Goal: Information Seeking & Learning: Learn about a topic

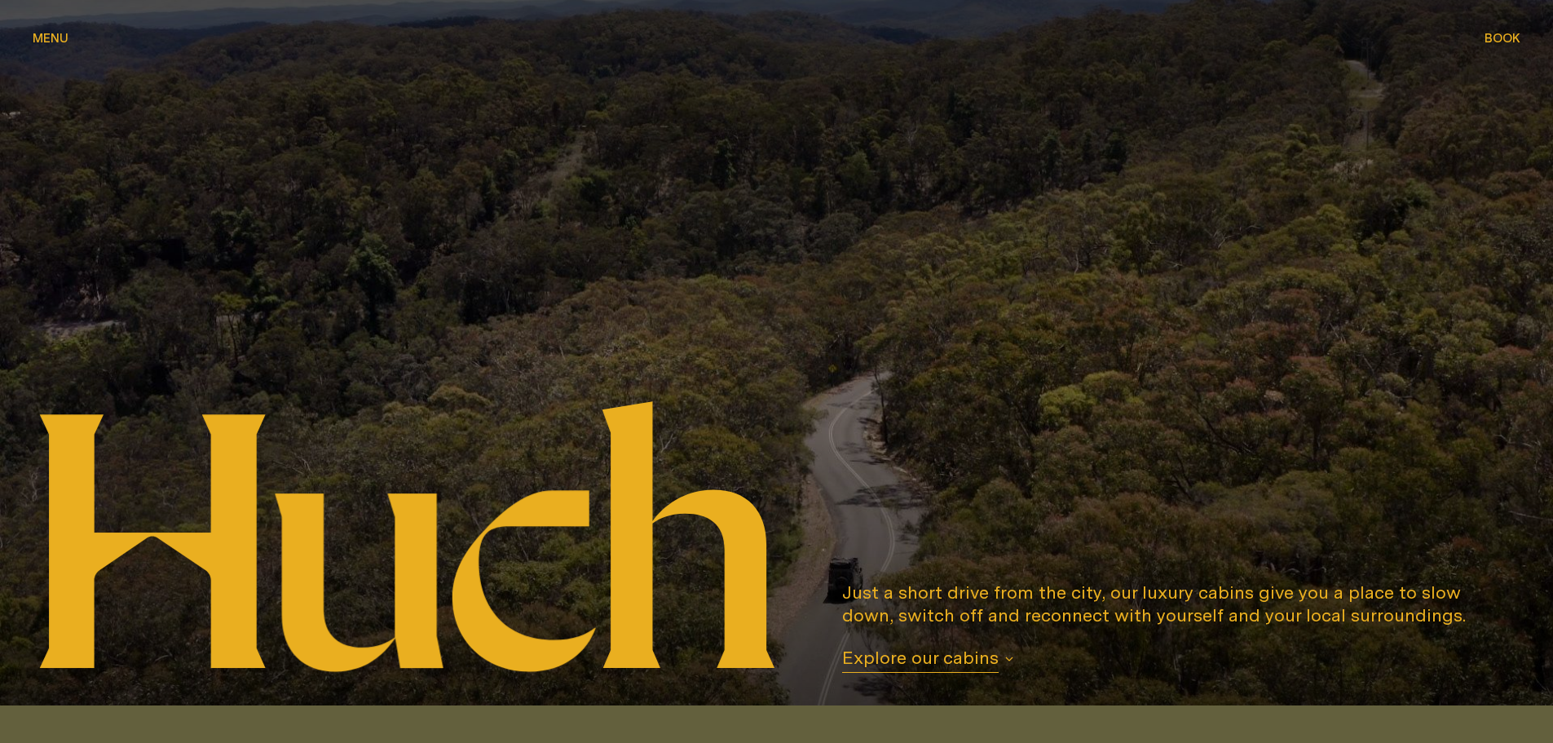
click at [51, 33] on span "Menu" at bounding box center [51, 38] width 36 height 12
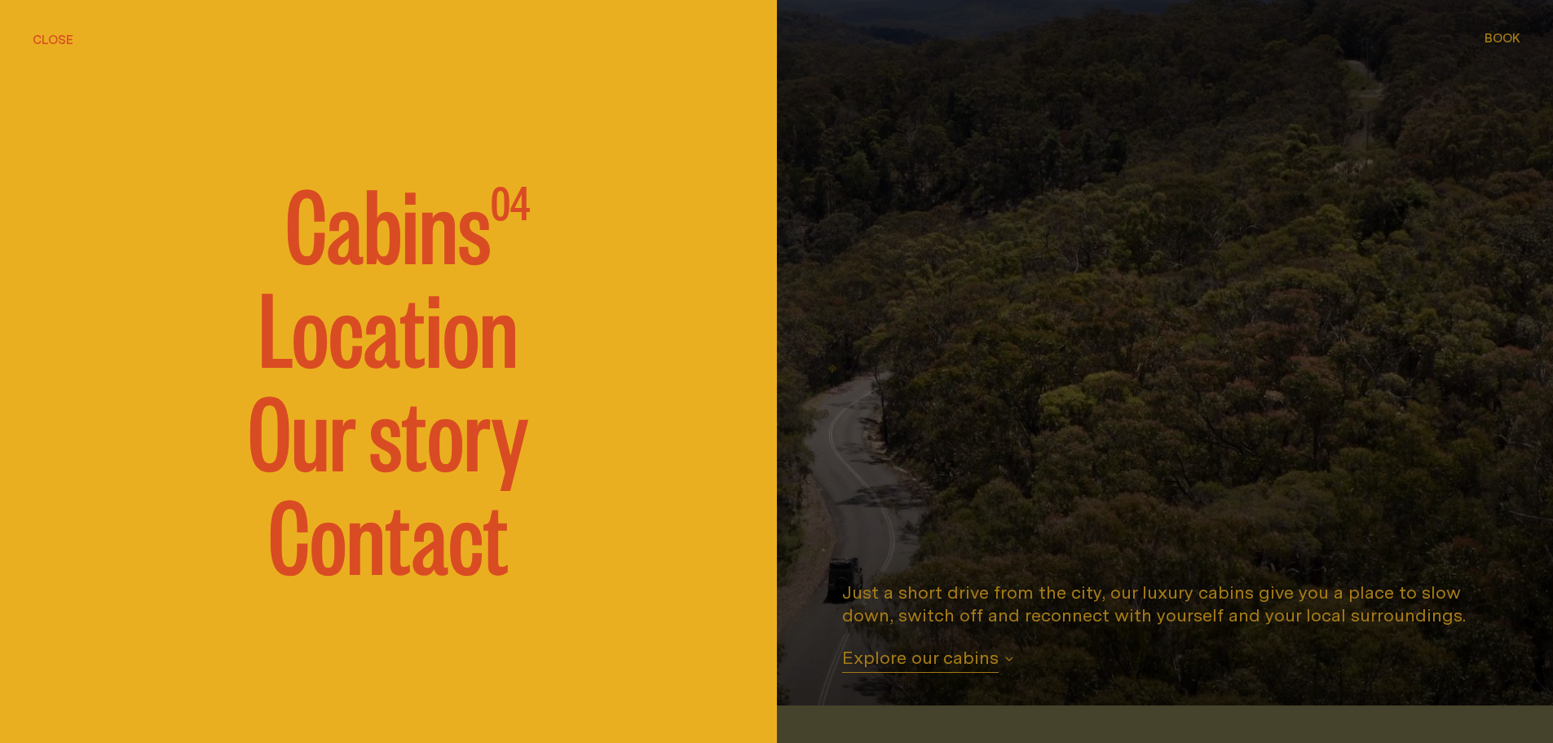
click at [390, 241] on span "Cabins" at bounding box center [387, 221] width 205 height 98
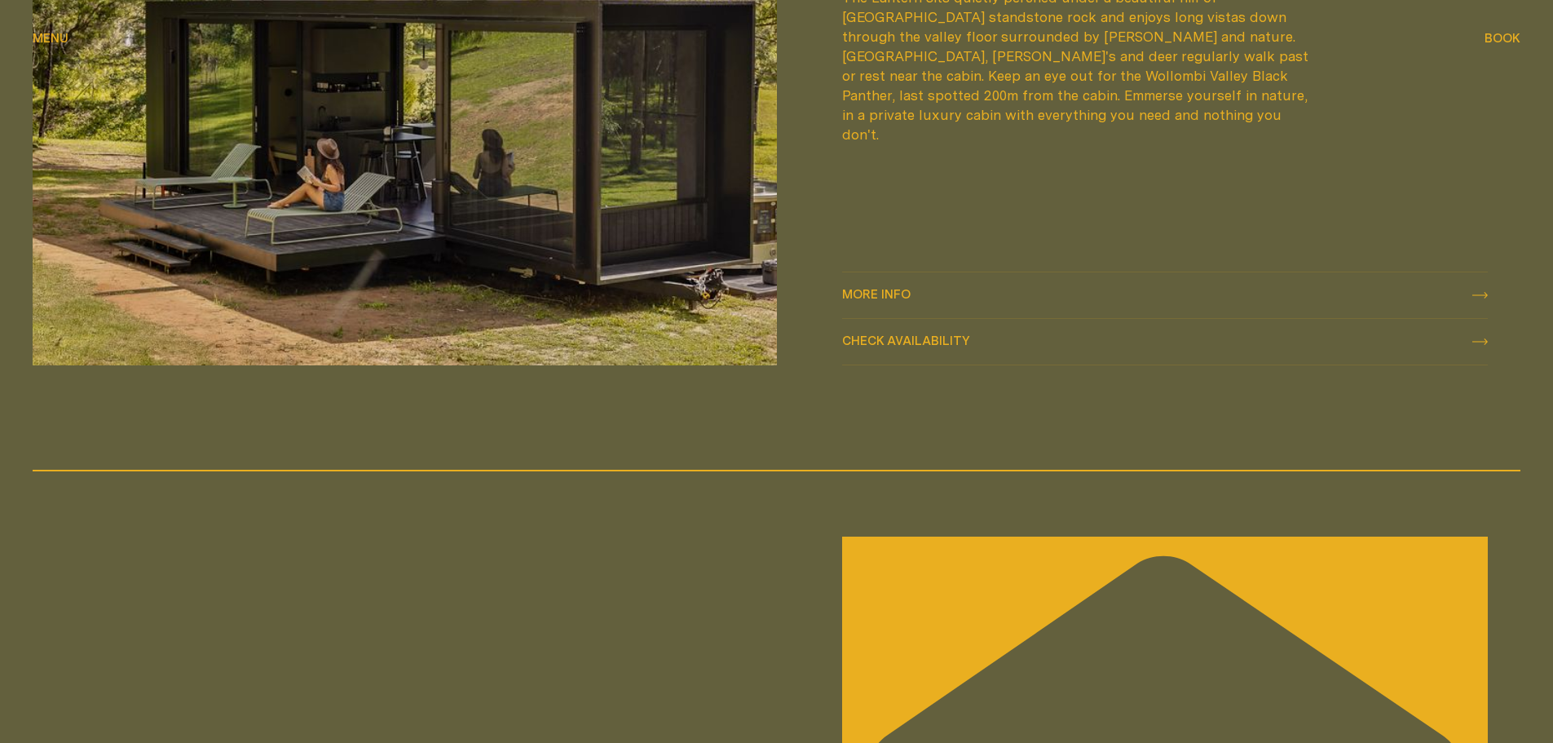
scroll to position [2607, 0]
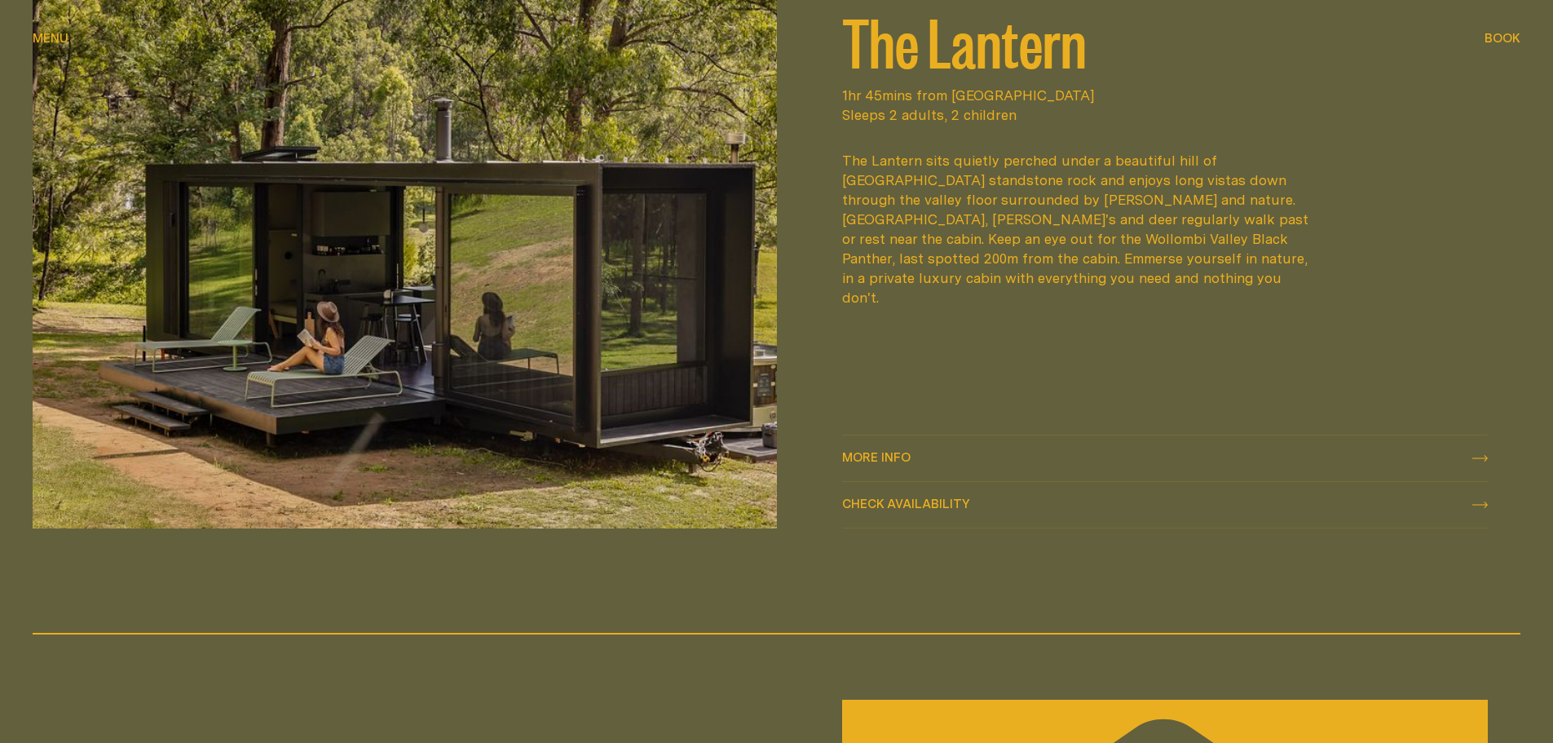
click at [394, 315] on img at bounding box center [405, 216] width 744 height 622
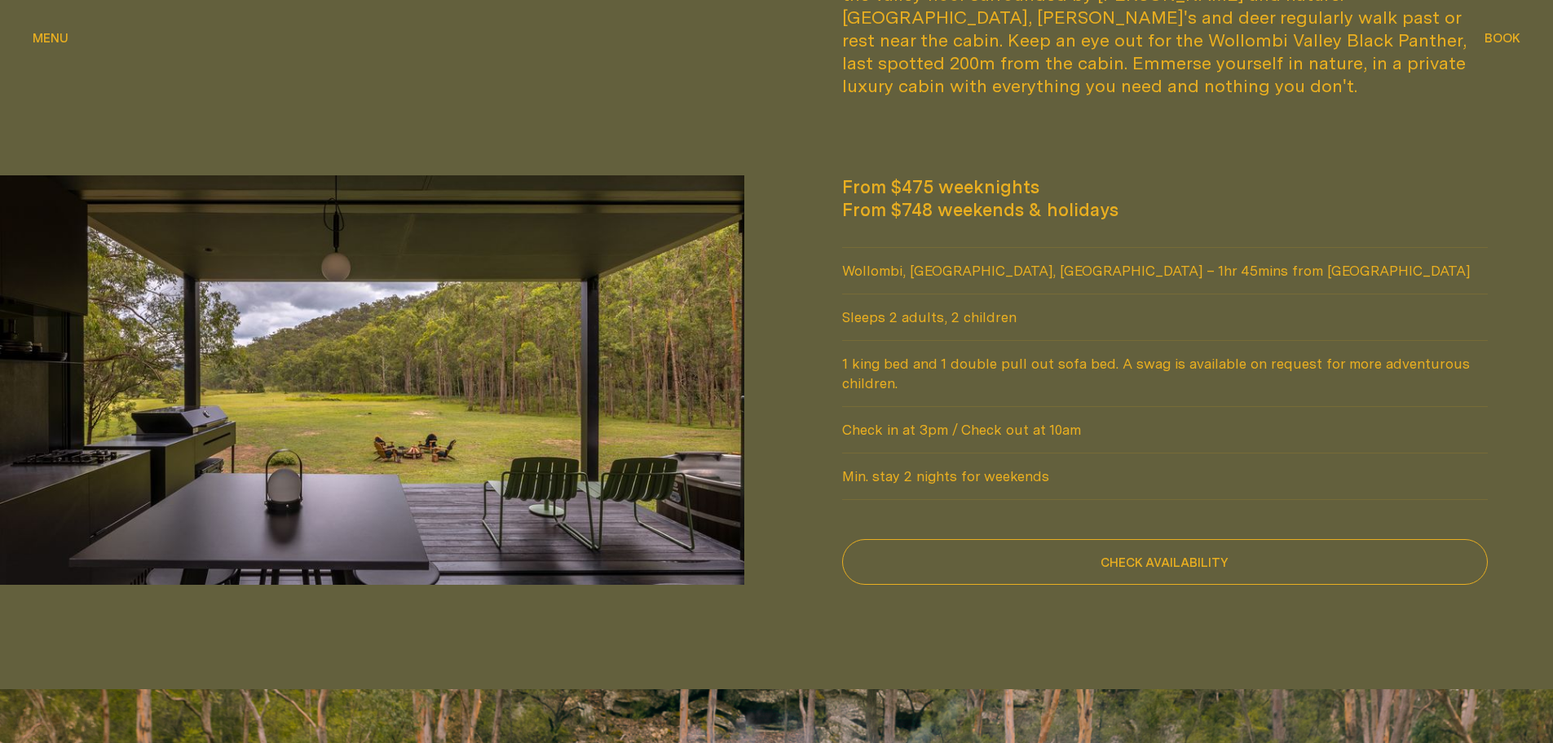
scroll to position [1141, 0]
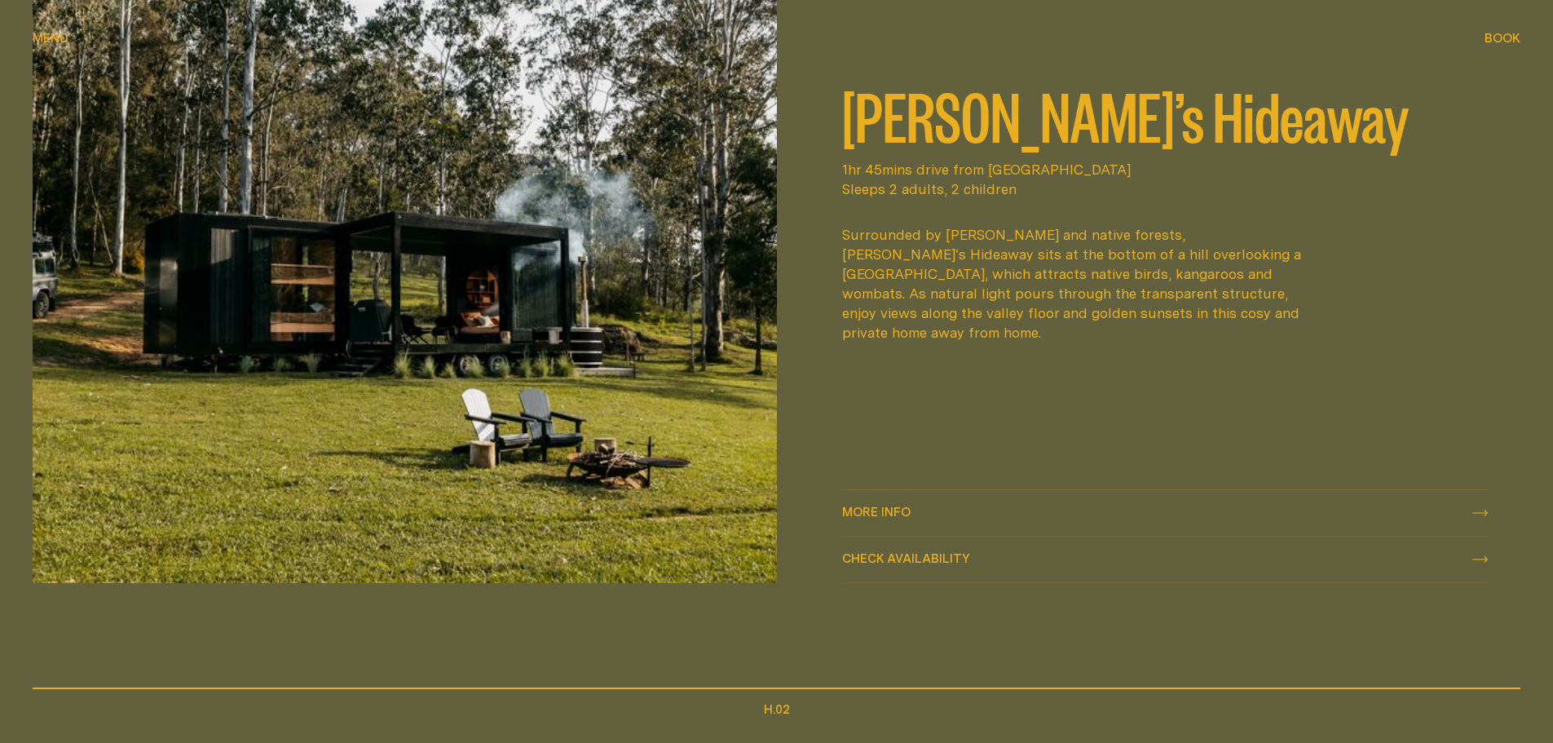
scroll to position [895, 0]
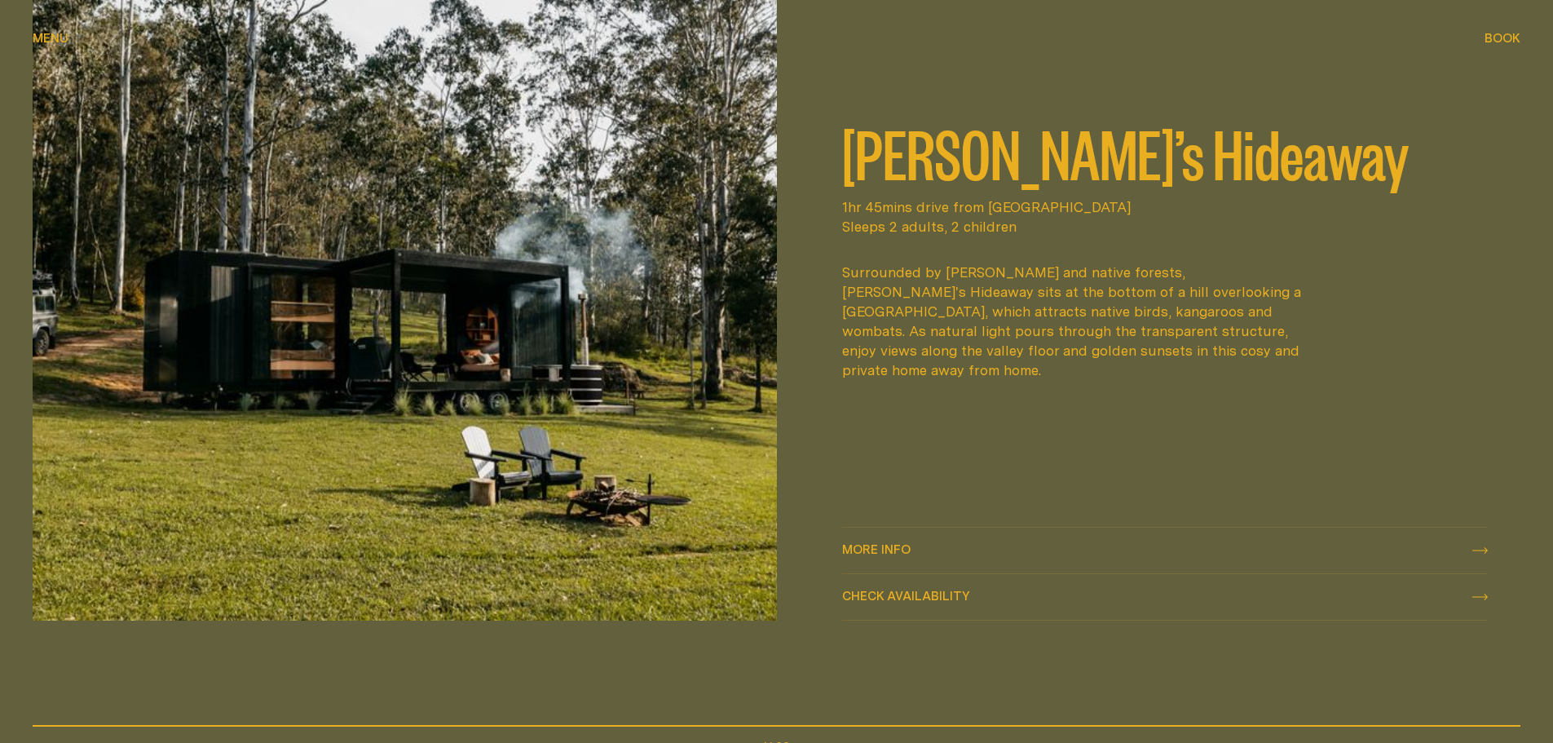
click at [478, 364] on img at bounding box center [405, 309] width 744 height 622
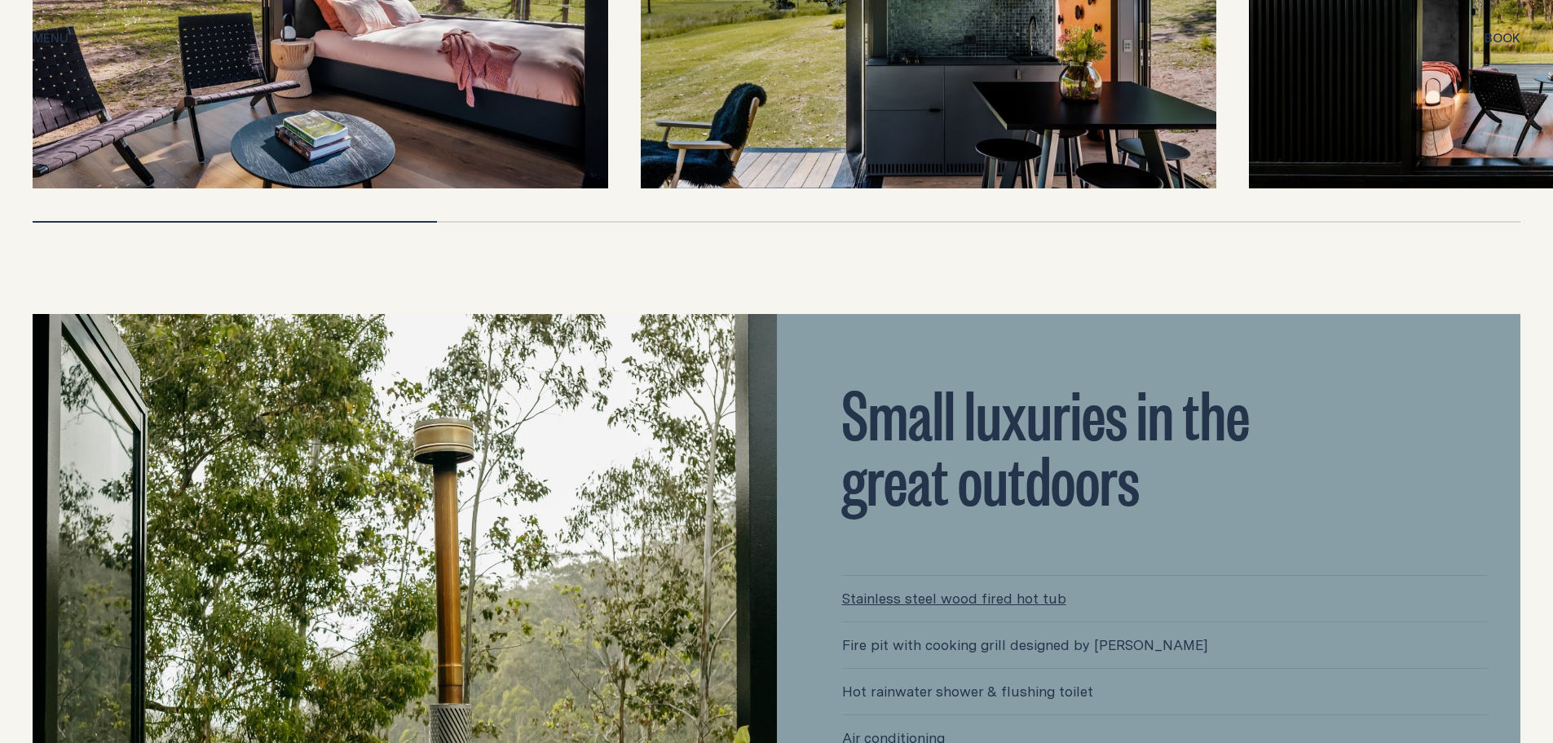
scroll to position [3615, 0]
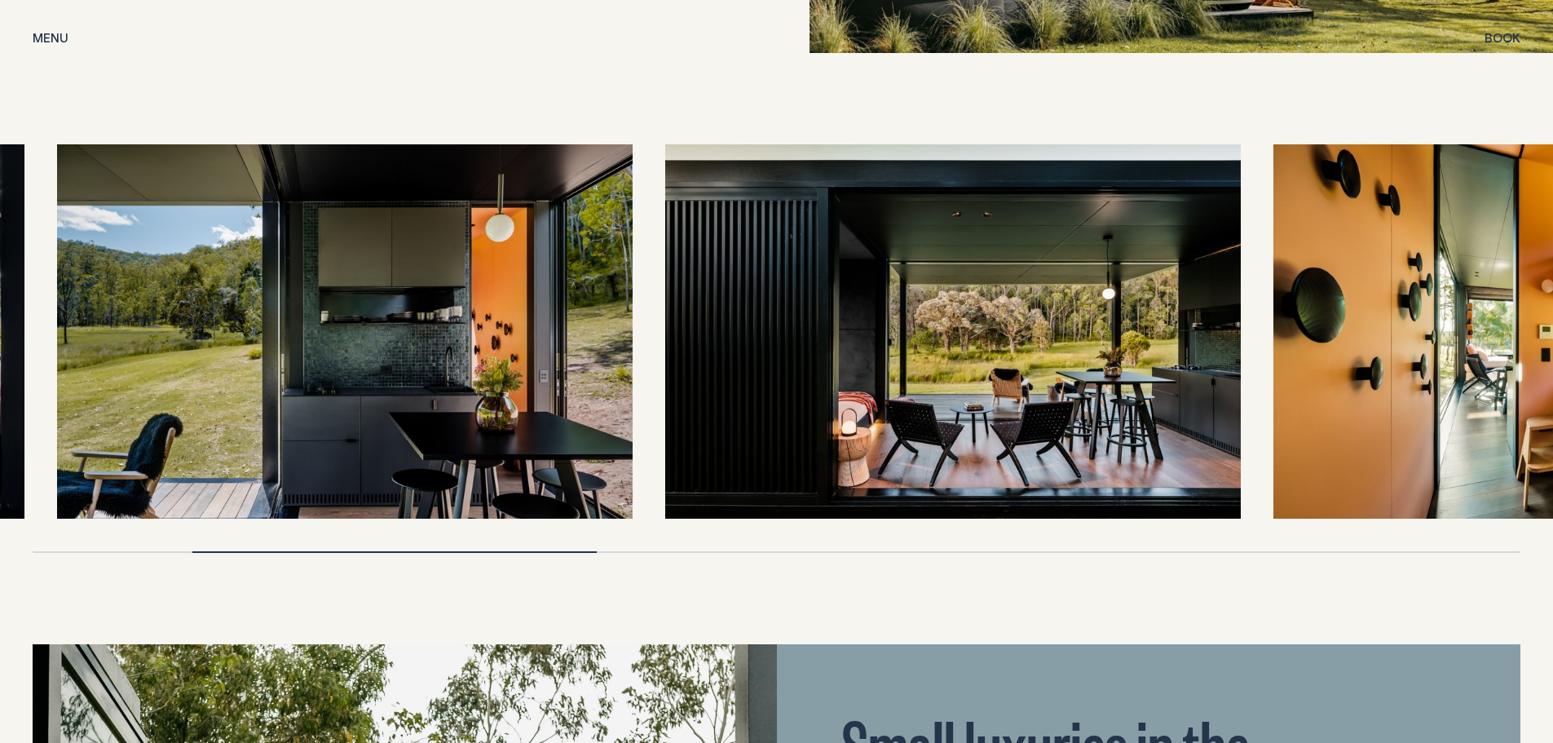
drag, startPoint x: 1378, startPoint y: 373, endPoint x: 914, endPoint y: 339, distance: 465.2
click at [914, 339] on img at bounding box center [953, 331] width 576 height 374
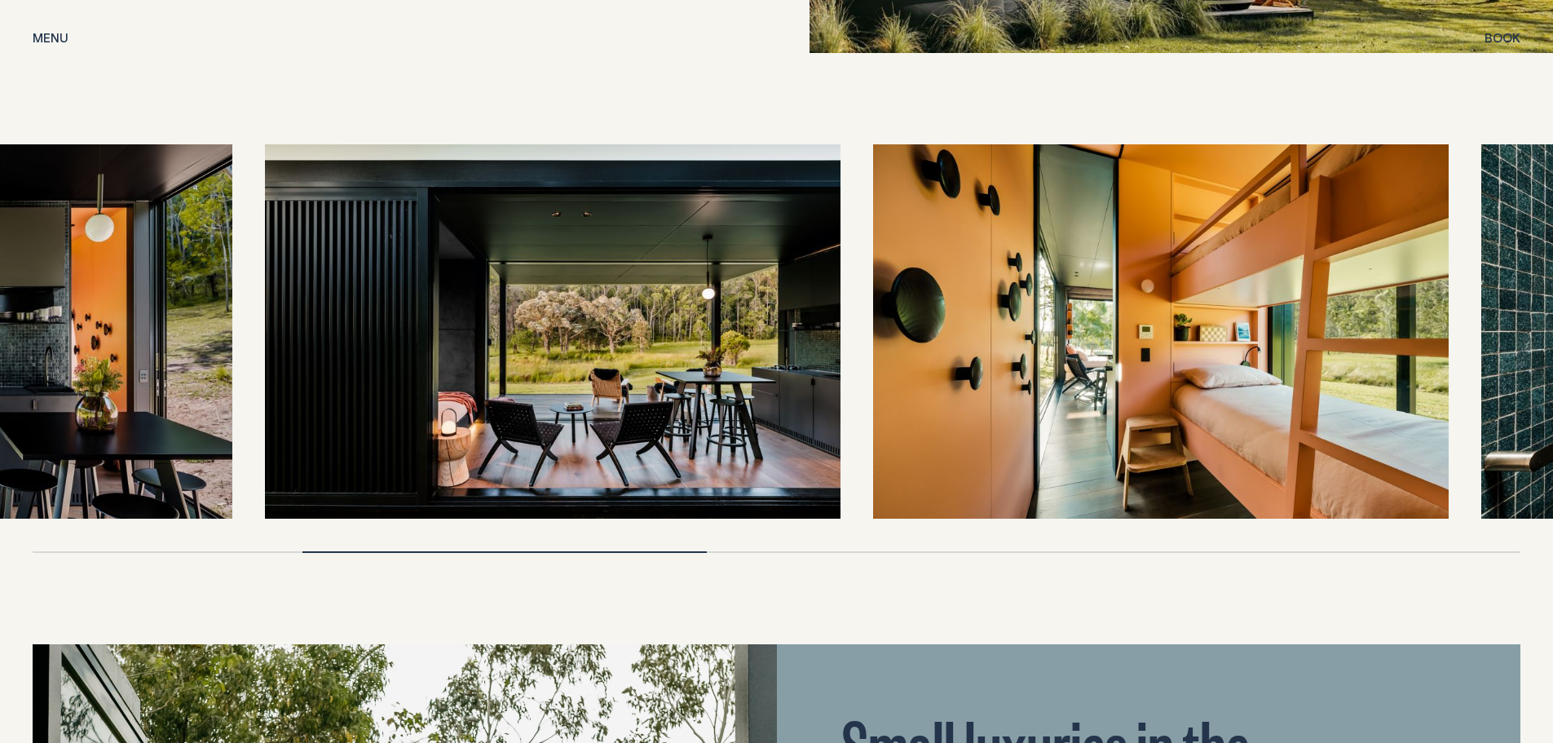
drag, startPoint x: 1380, startPoint y: 334, endPoint x: 927, endPoint y: 322, distance: 453.5
click at [927, 322] on img at bounding box center [1161, 331] width 576 height 374
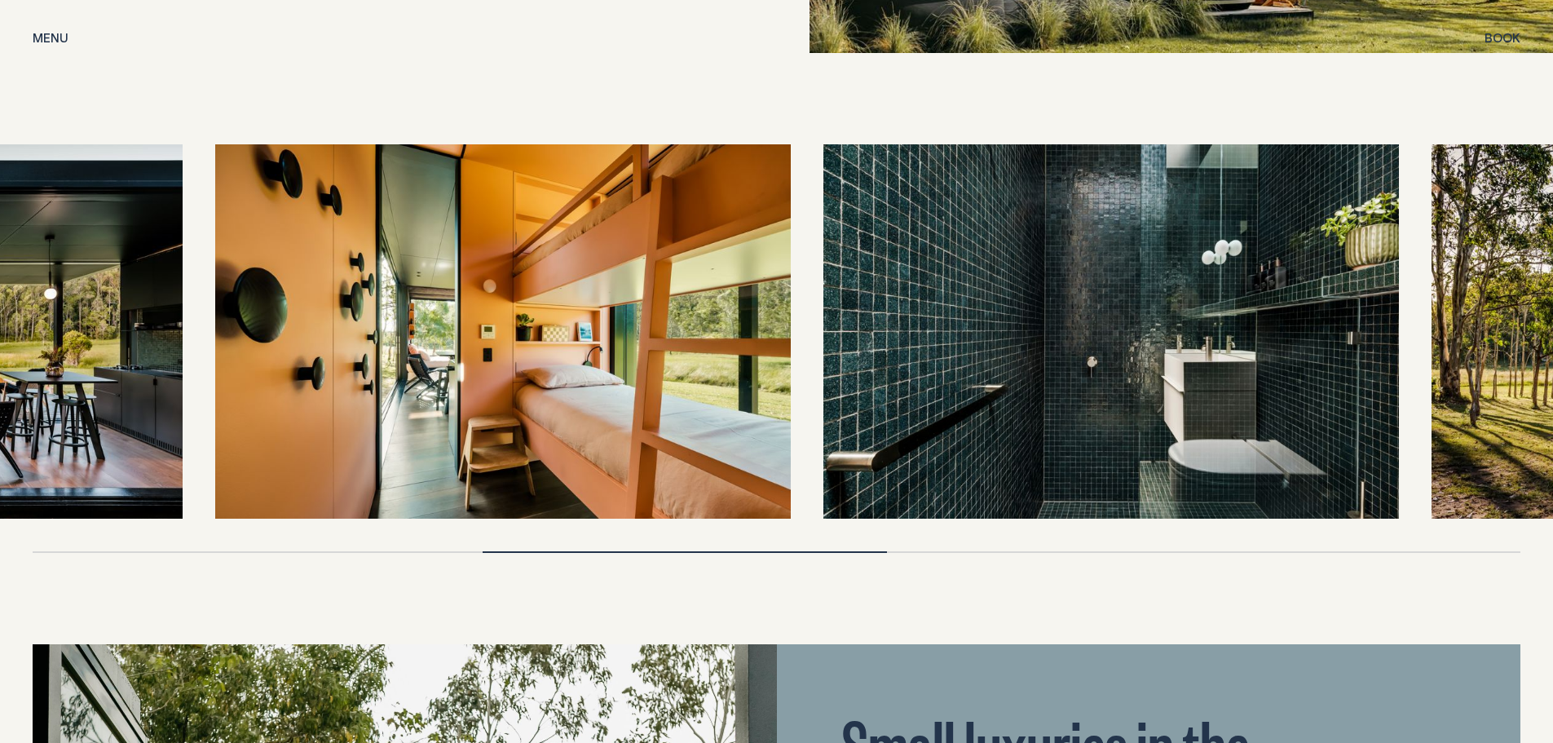
drag, startPoint x: 1319, startPoint y: 339, endPoint x: 871, endPoint y: 298, distance: 450.3
click at [871, 298] on img at bounding box center [1112, 331] width 576 height 374
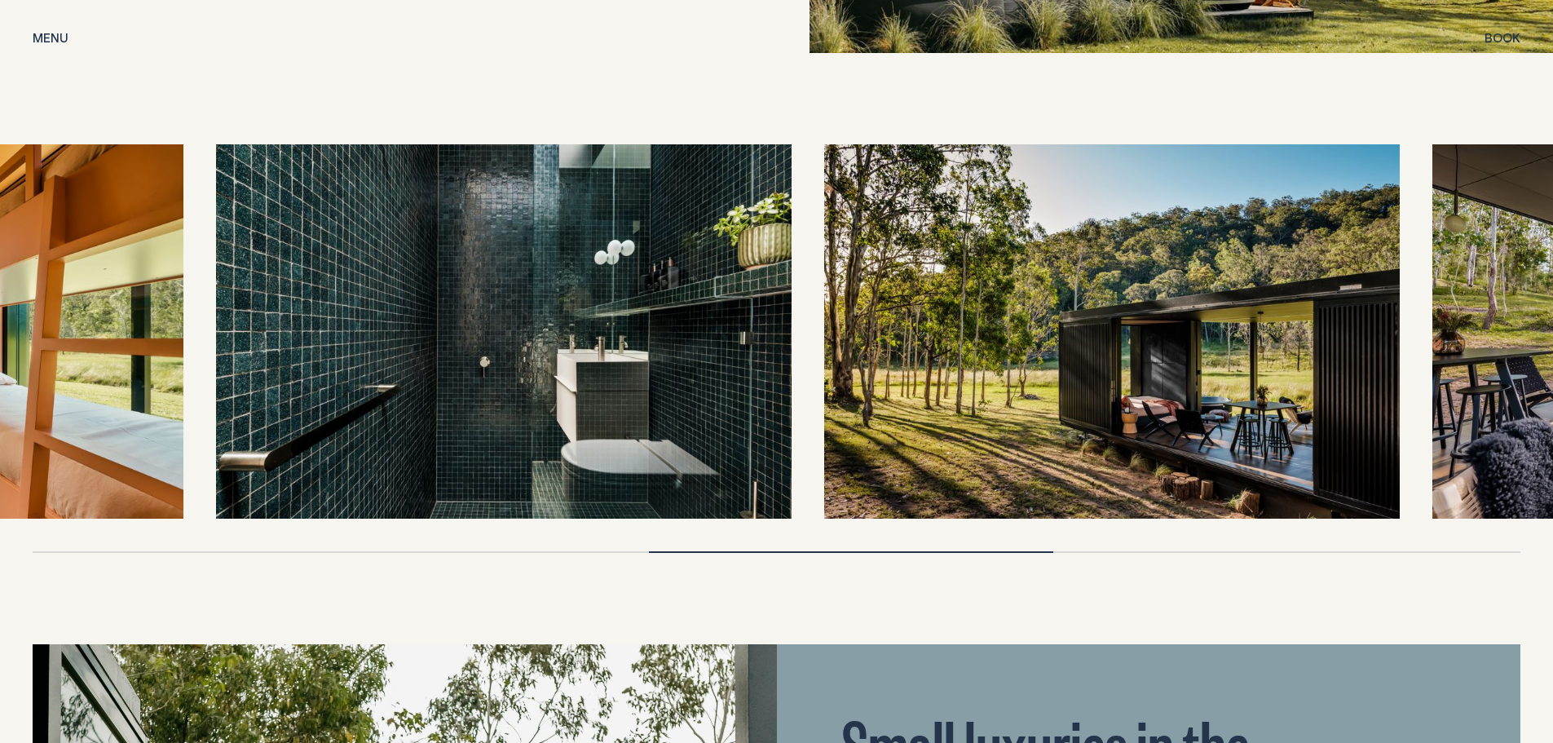
drag, startPoint x: 1309, startPoint y: 344, endPoint x: 850, endPoint y: 318, distance: 459.8
click at [863, 320] on img at bounding box center [1112, 331] width 576 height 374
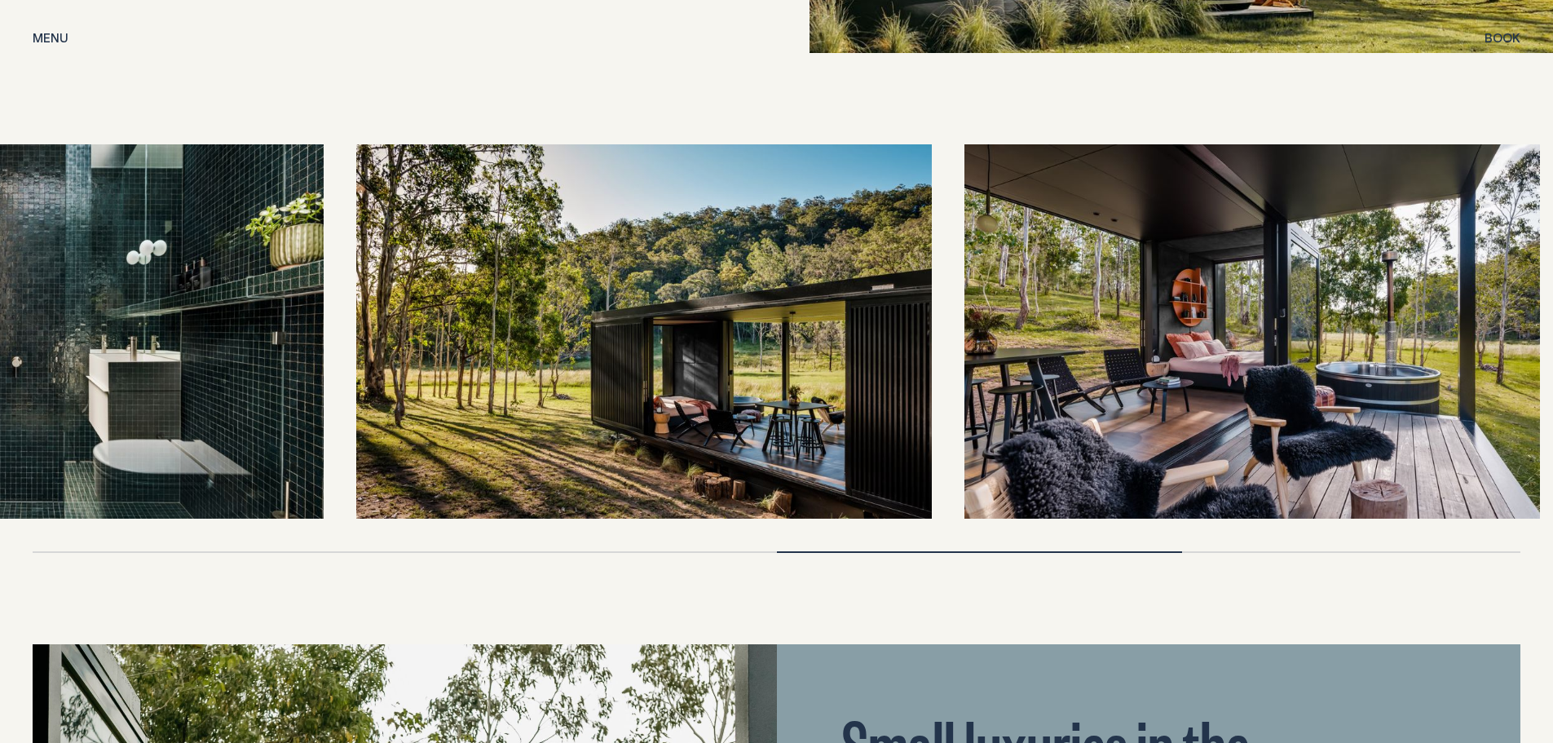
drag, startPoint x: 1314, startPoint y: 351, endPoint x: 945, endPoint y: 345, distance: 368.6
click at [965, 347] on img at bounding box center [1253, 331] width 576 height 374
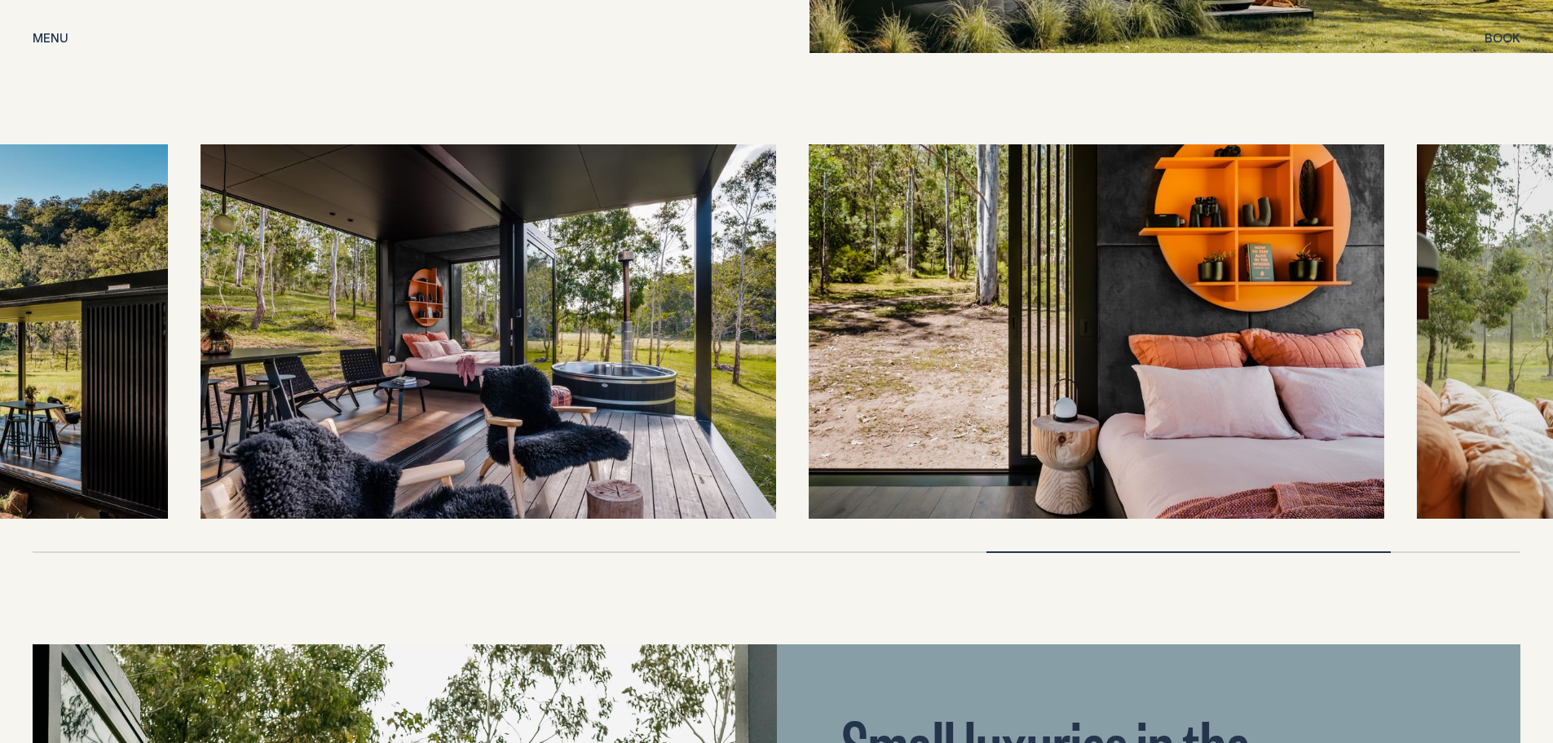
drag, startPoint x: 1148, startPoint y: 355, endPoint x: 856, endPoint y: 337, distance: 292.5
click at [856, 337] on img at bounding box center [1097, 331] width 576 height 374
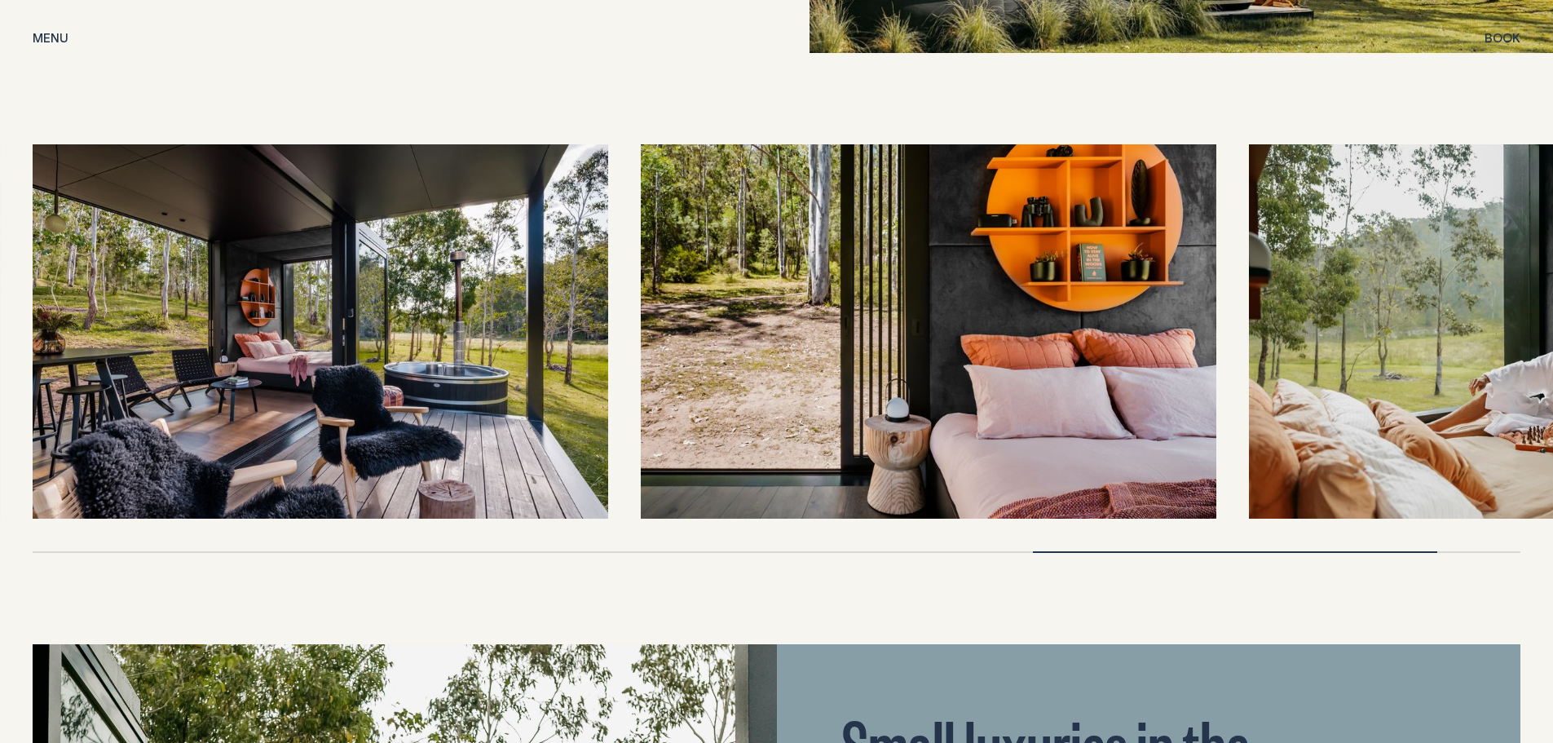
drag, startPoint x: 1380, startPoint y: 355, endPoint x: 971, endPoint y: 334, distance: 409.8
click at [971, 334] on div at bounding box center [777, 331] width 1488 height 374
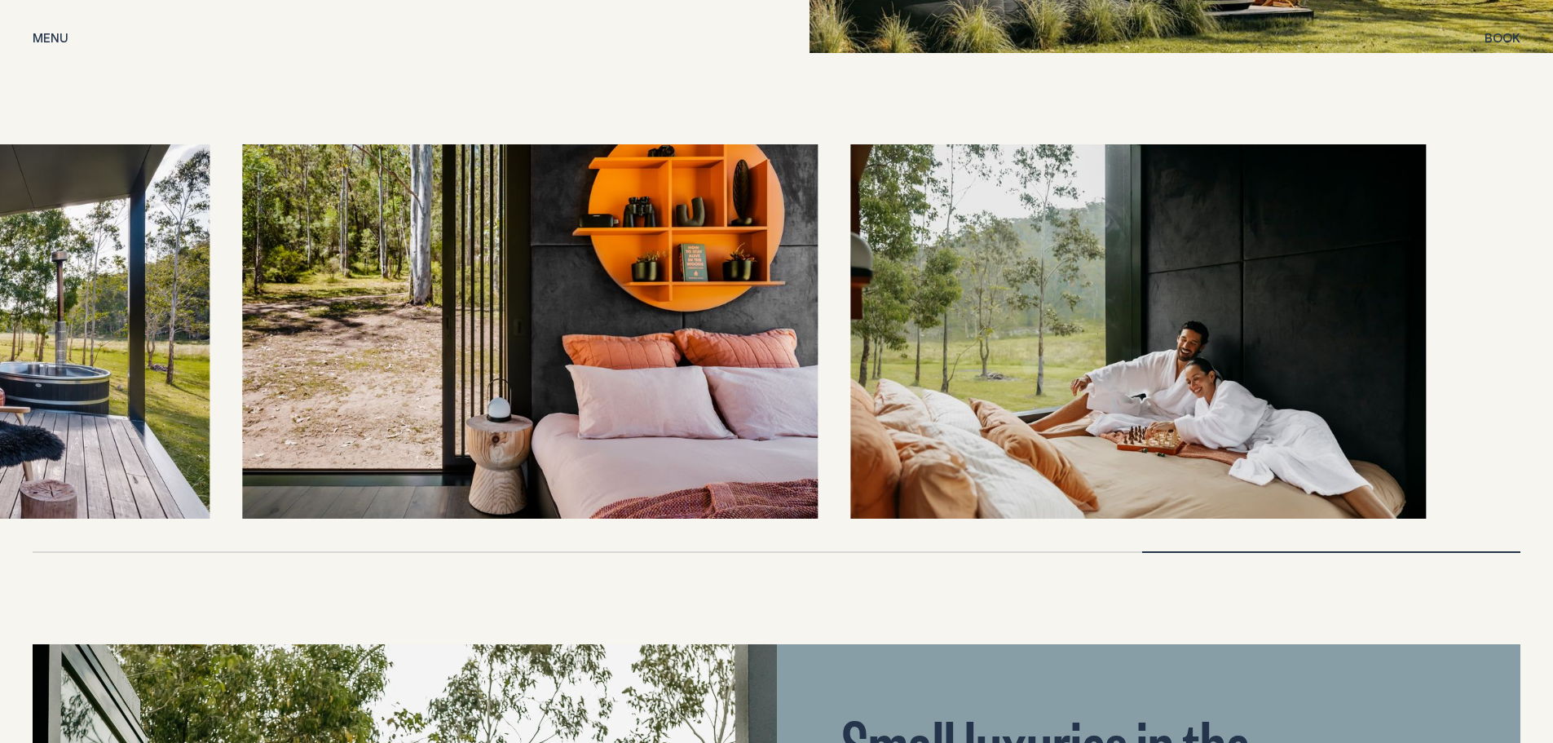
drag, startPoint x: 1185, startPoint y: 329, endPoint x: 846, endPoint y: 288, distance: 341.7
click at [871, 295] on img at bounding box center [1138, 331] width 576 height 374
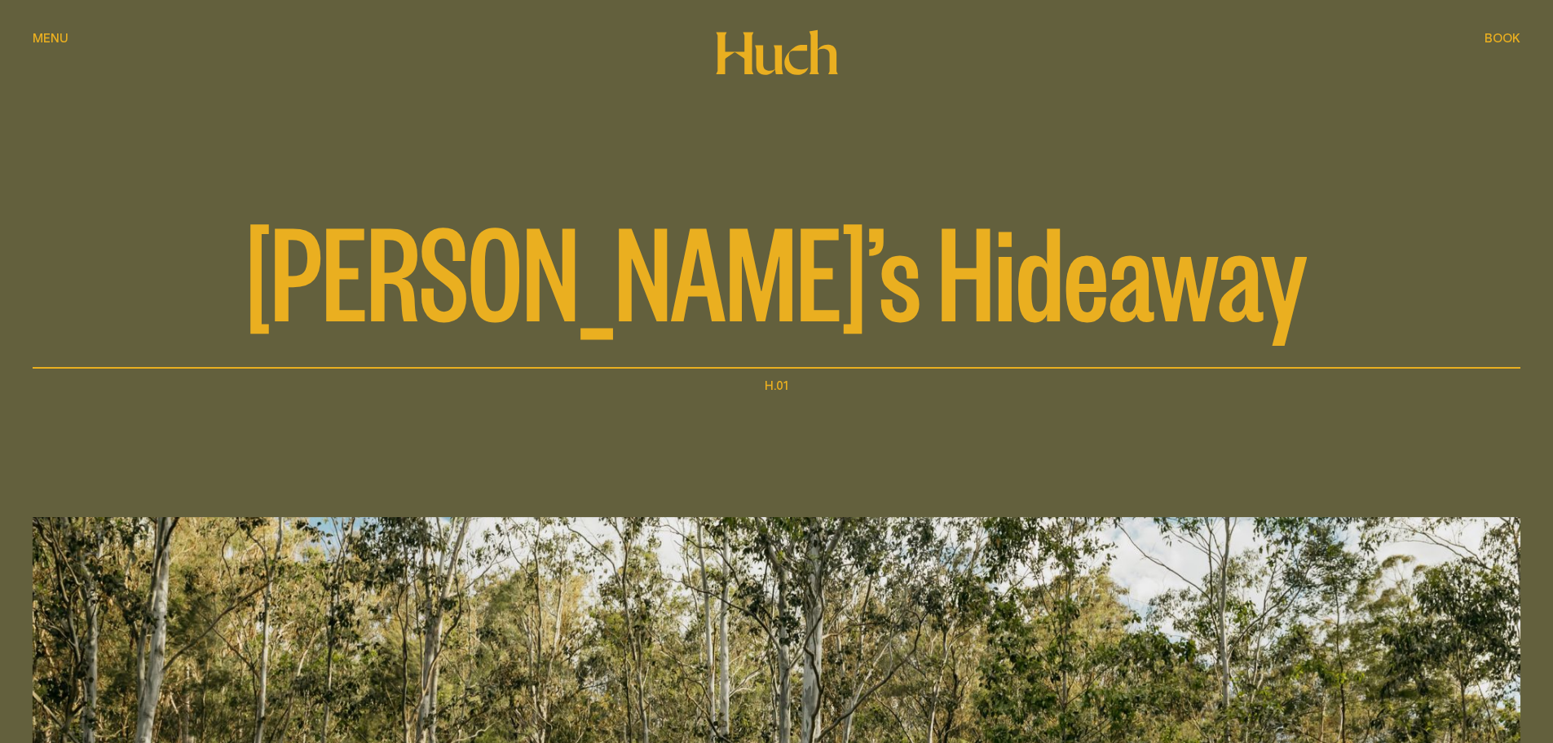
scroll to position [0, 0]
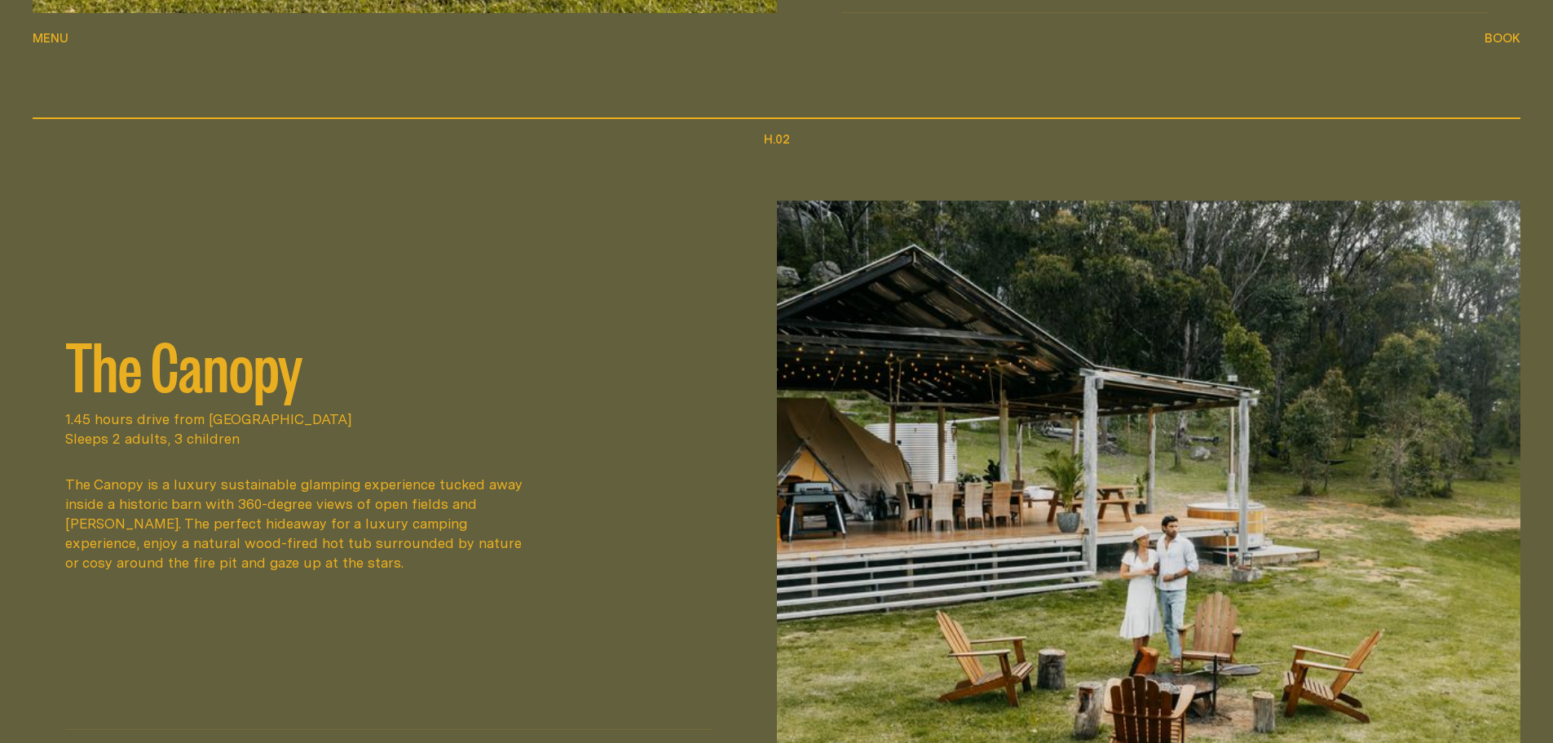
scroll to position [1466, 0]
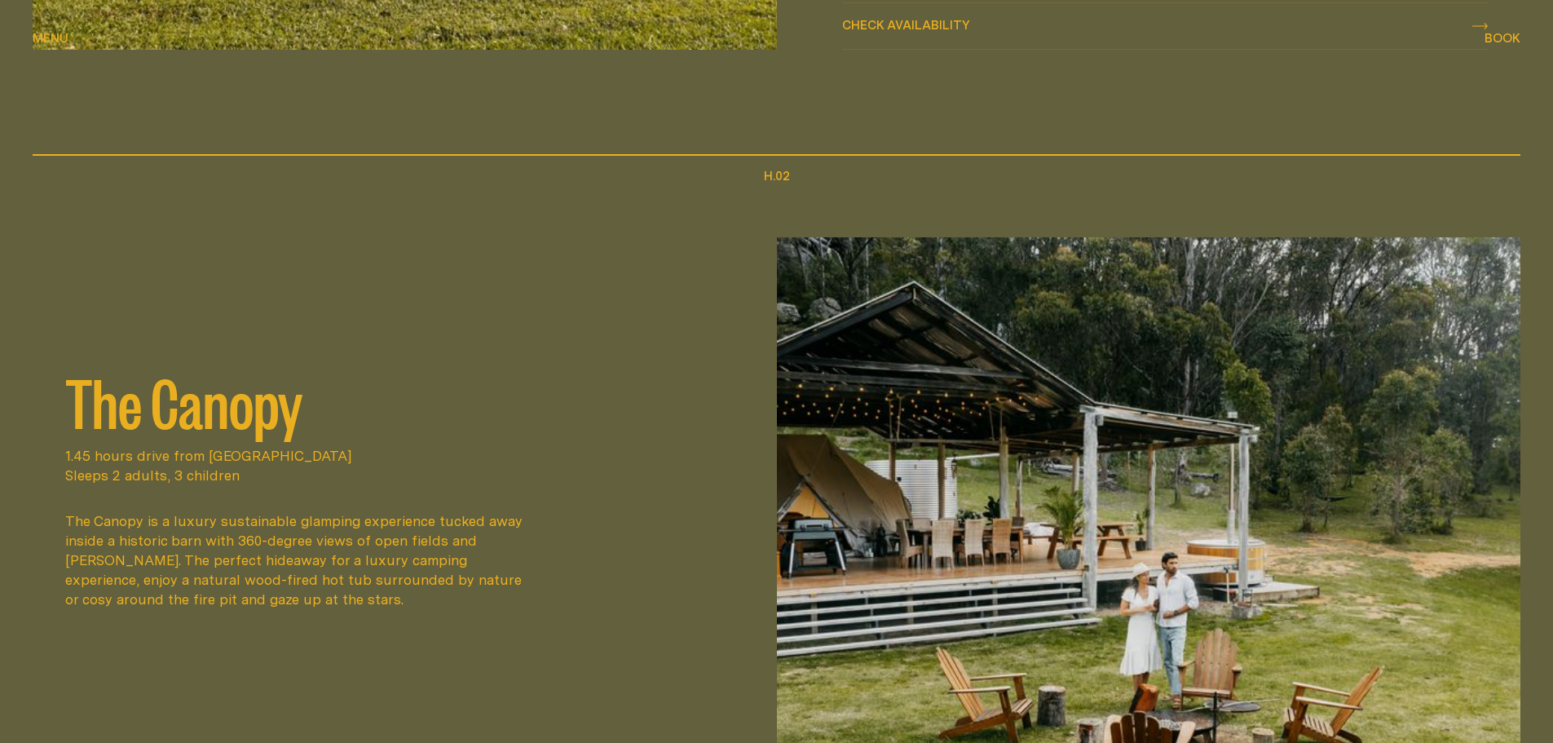
click at [1009, 536] on img at bounding box center [1149, 548] width 744 height 622
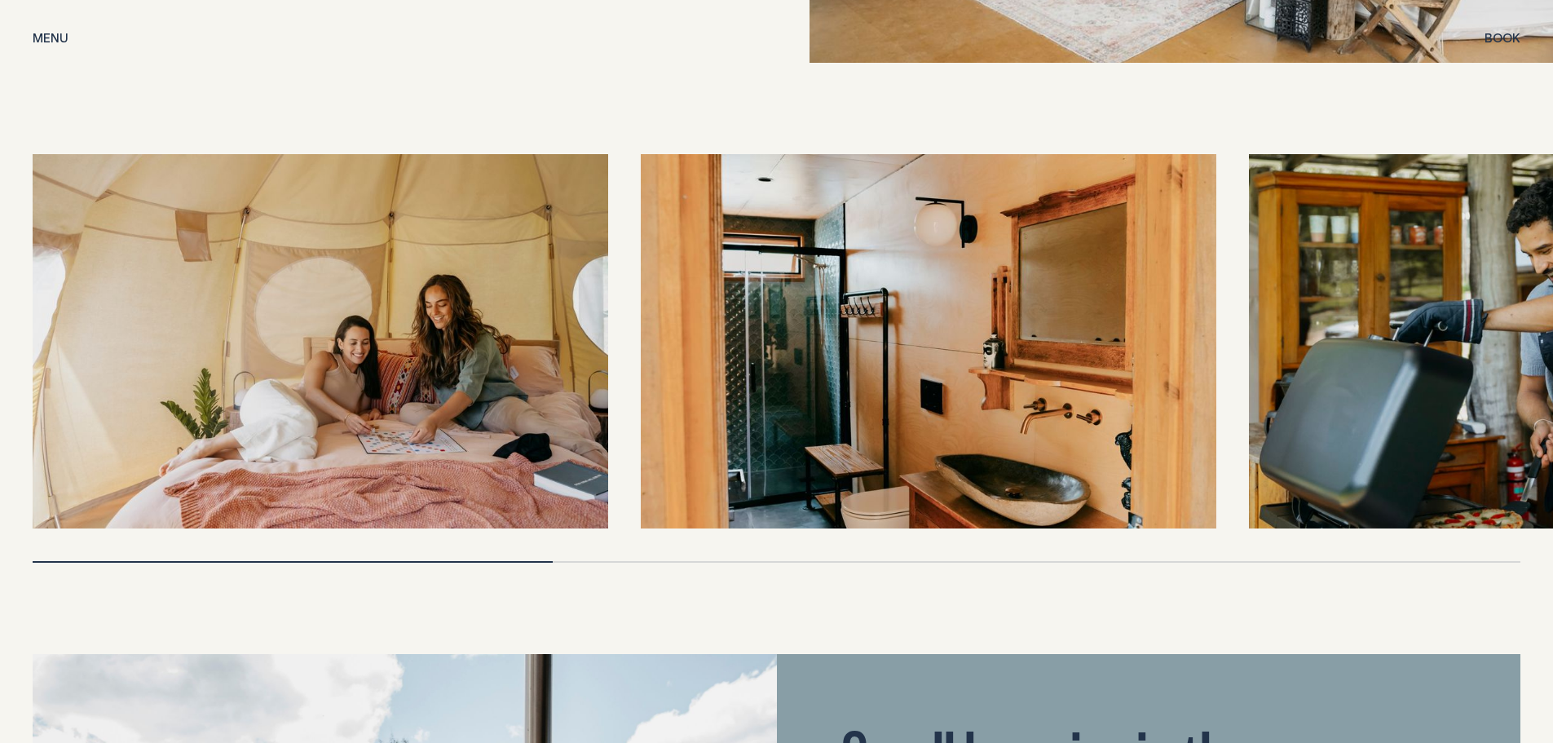
scroll to position [3615, 0]
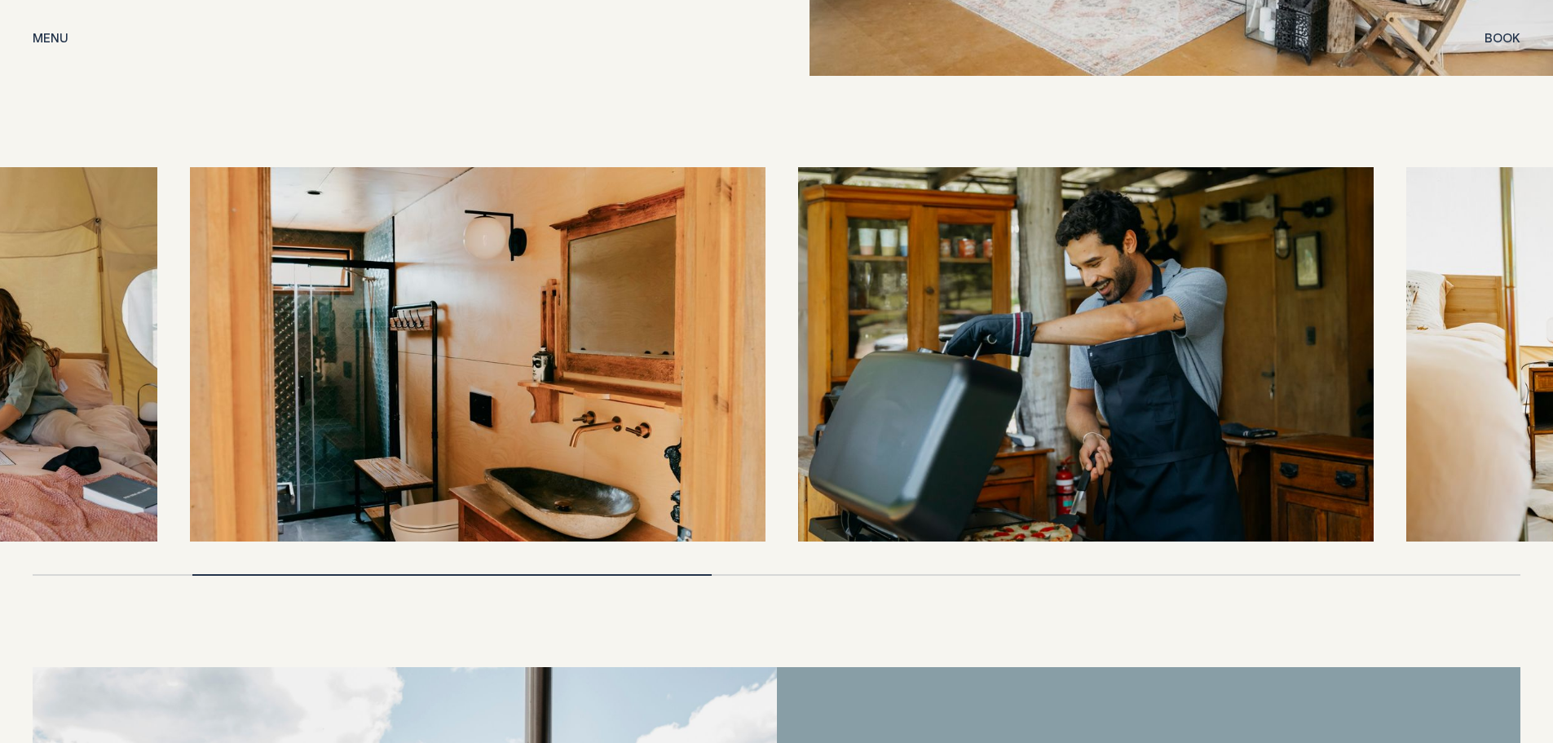
drag, startPoint x: 1337, startPoint y: 273, endPoint x: 859, endPoint y: 276, distance: 477.8
click at [863, 276] on img at bounding box center [1086, 354] width 576 height 374
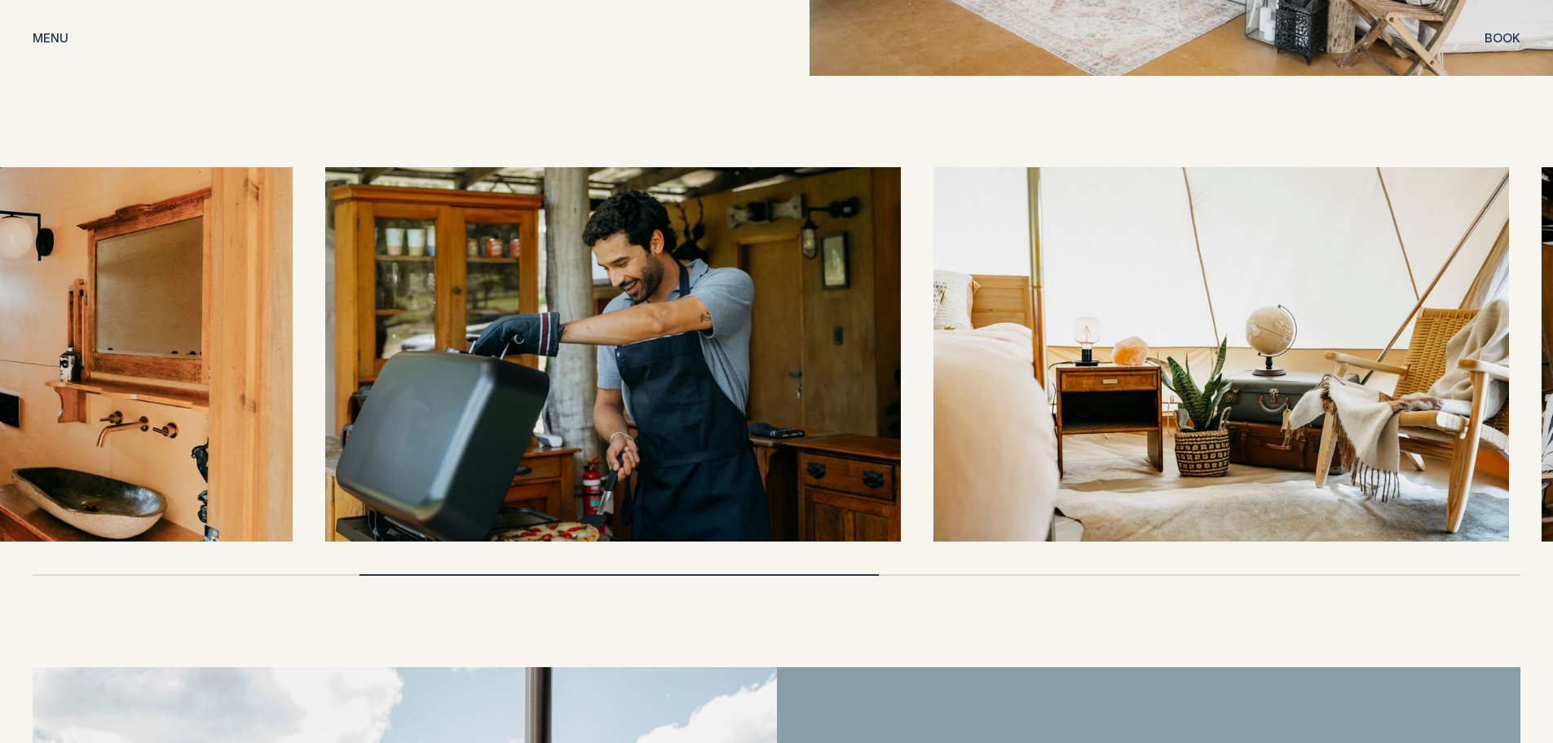
drag, startPoint x: 1177, startPoint y: 372, endPoint x: 984, endPoint y: 372, distance: 192.4
click at [984, 372] on img at bounding box center [1222, 354] width 576 height 374
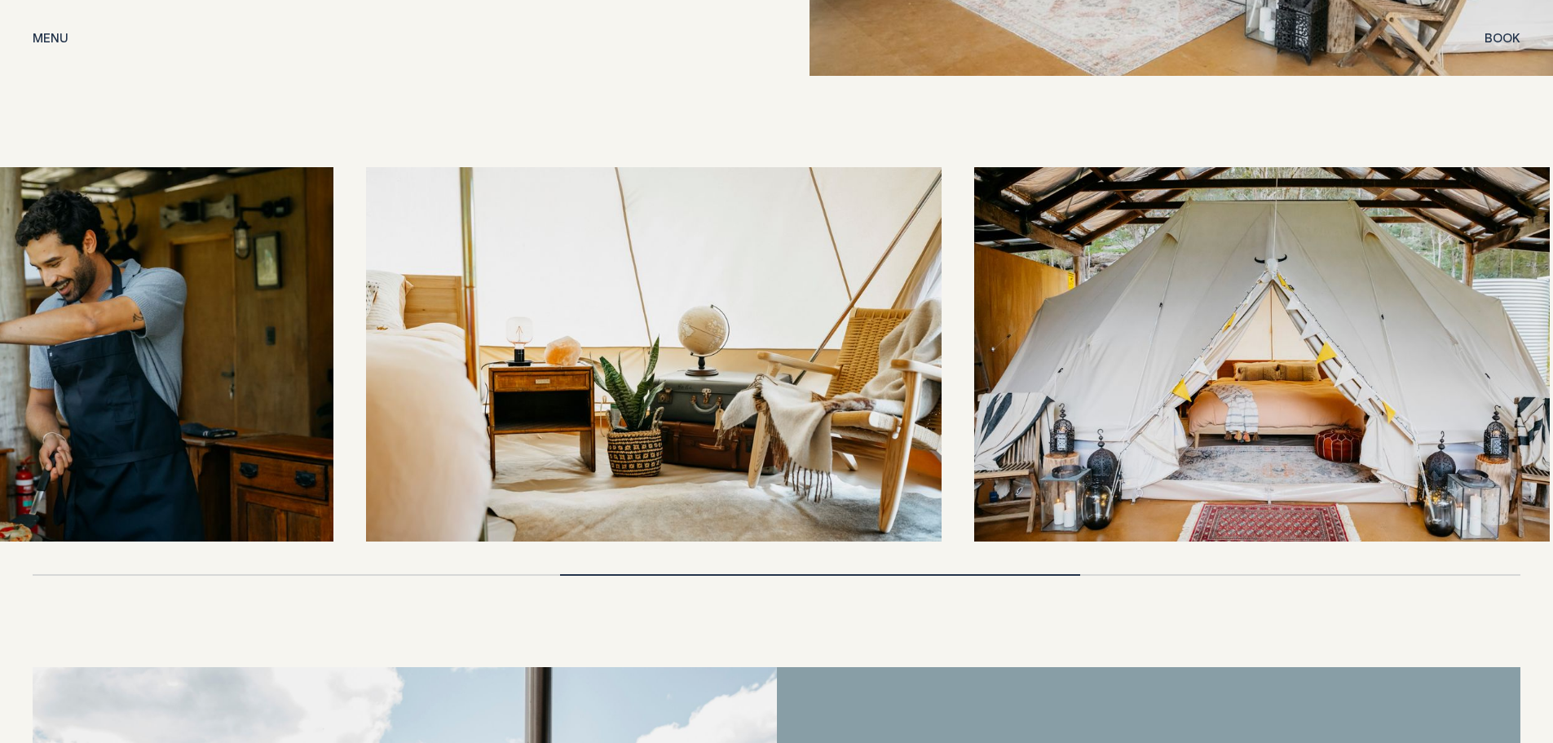
drag, startPoint x: 1288, startPoint y: 376, endPoint x: 961, endPoint y: 379, distance: 327.0
click at [974, 379] on img at bounding box center [1262, 354] width 576 height 374
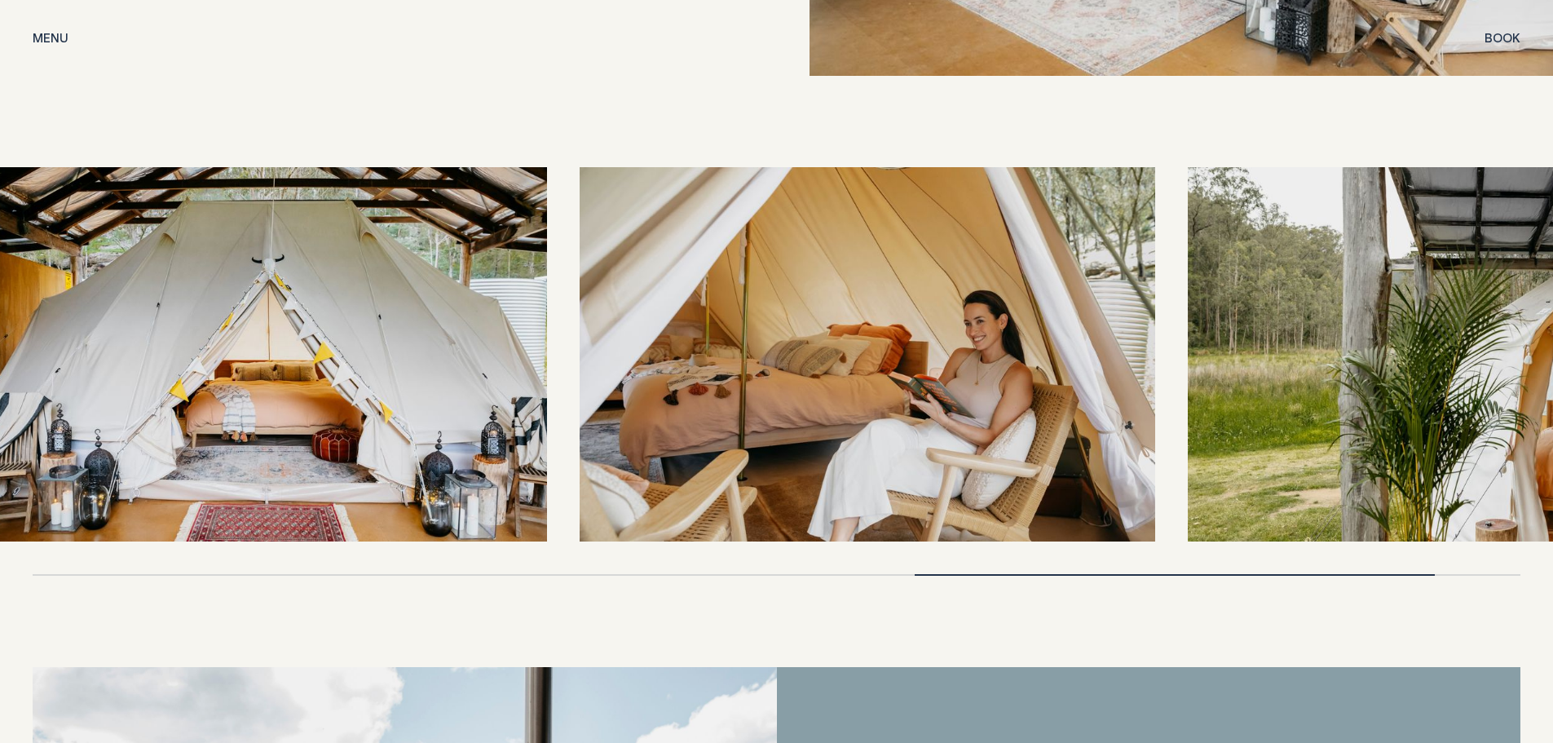
drag, startPoint x: 1111, startPoint y: 375, endPoint x: 764, endPoint y: 342, distance: 348.1
click at [764, 342] on img at bounding box center [868, 354] width 576 height 374
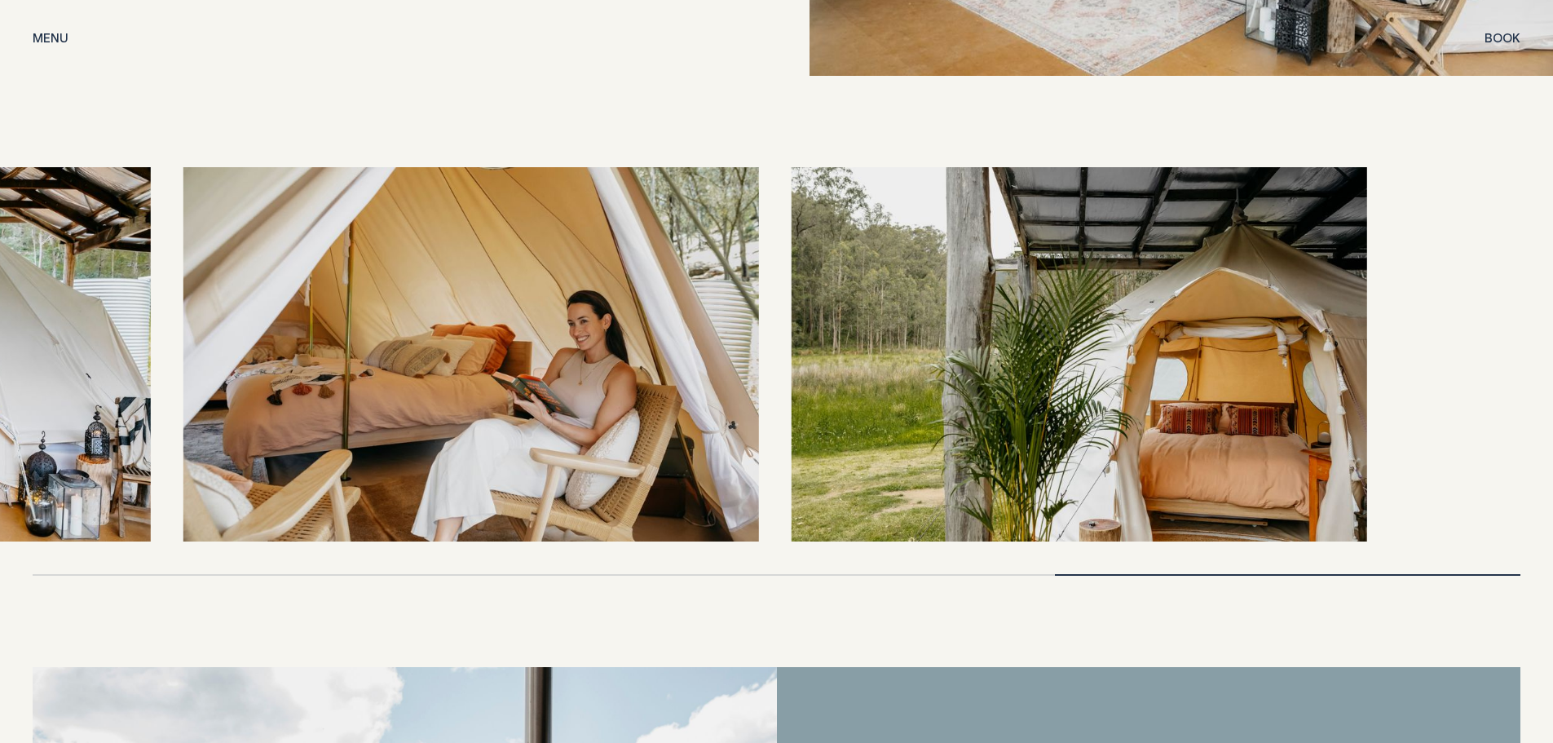
drag, startPoint x: 1014, startPoint y: 366, endPoint x: 469, endPoint y: 315, distance: 547.9
click at [469, 315] on img at bounding box center [471, 354] width 576 height 374
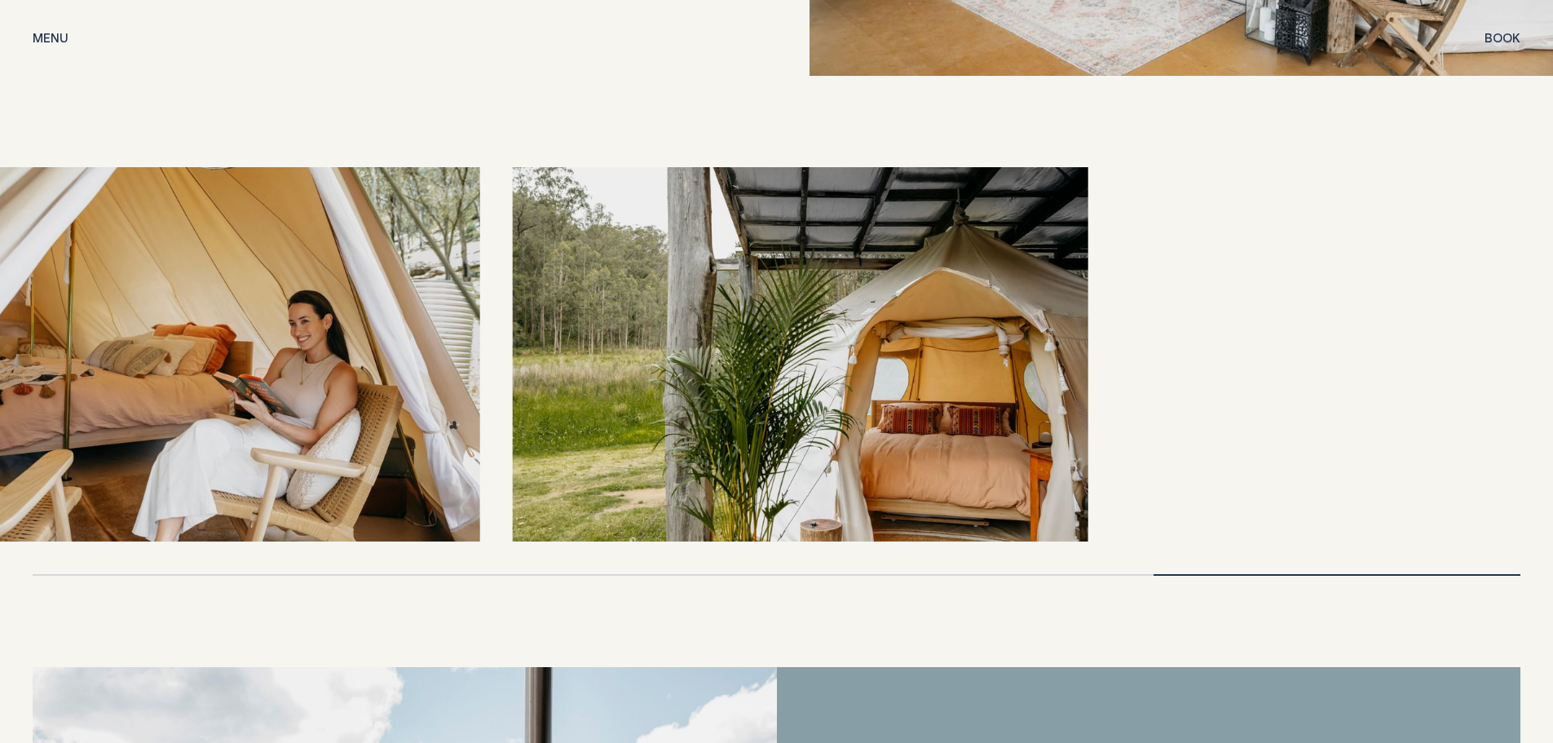
drag, startPoint x: 1151, startPoint y: 342, endPoint x: 463, endPoint y: 249, distance: 694.5
click at [463, 249] on div at bounding box center [777, 354] width 1488 height 374
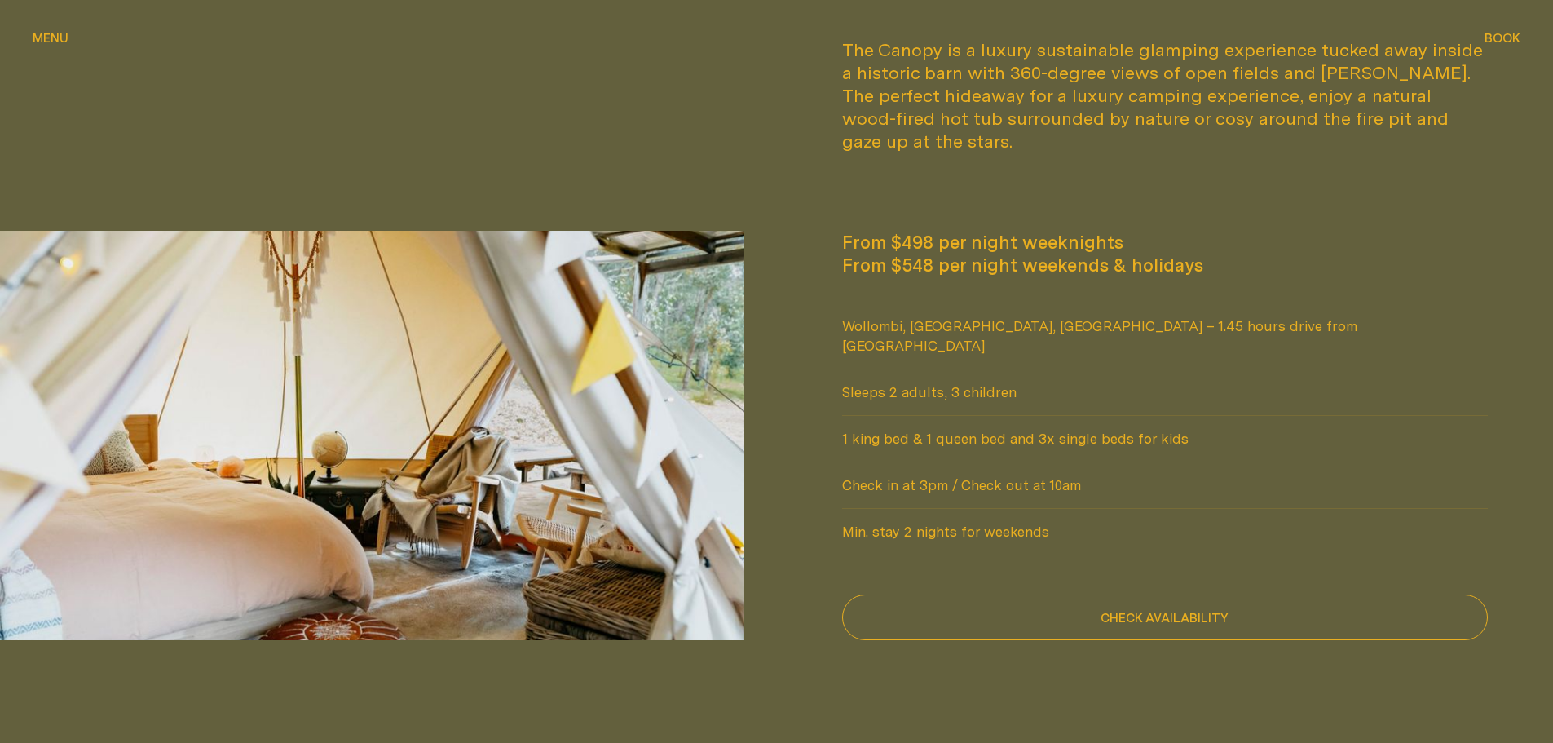
scroll to position [952, 0]
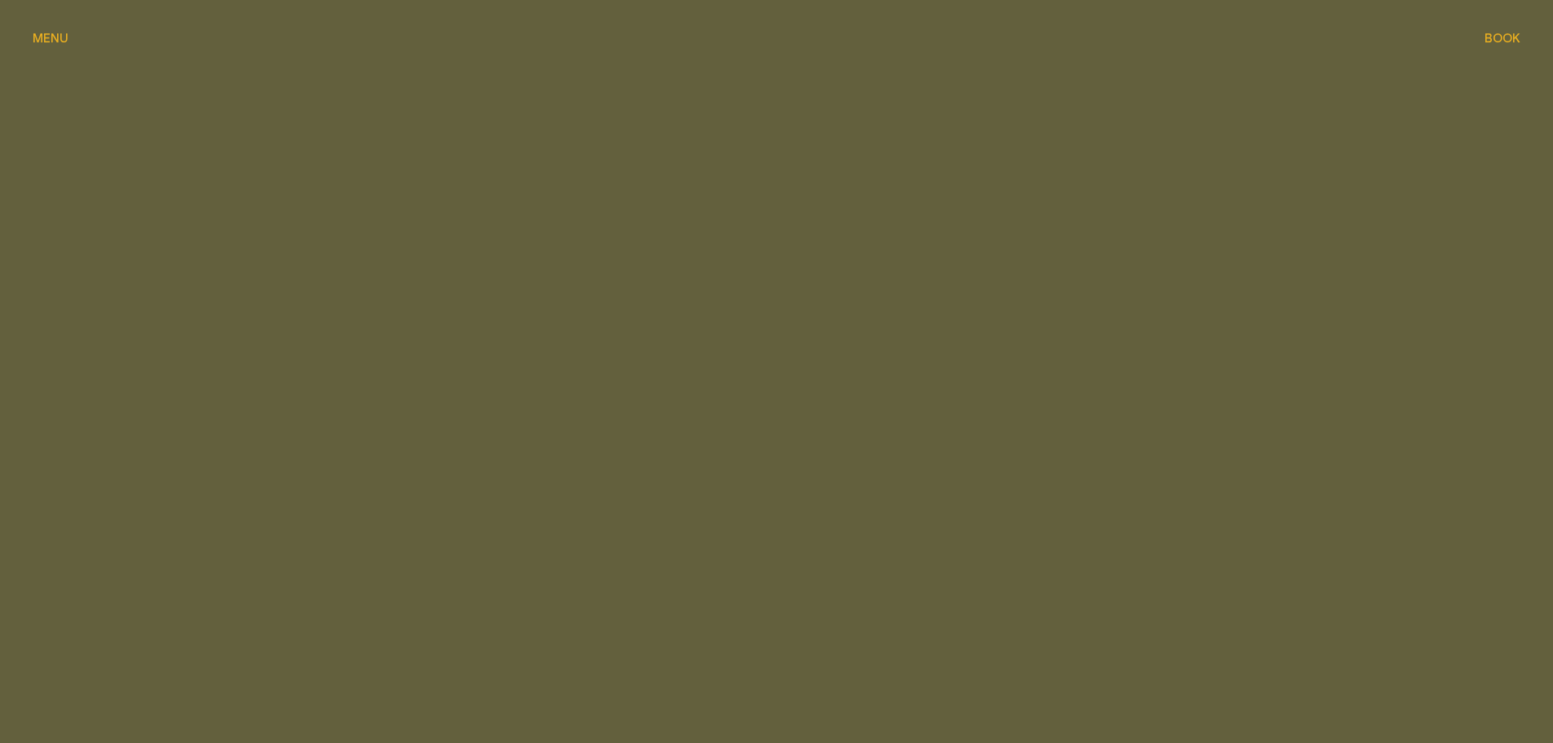
scroll to position [1466, 0]
